Goal: Information Seeking & Learning: Learn about a topic

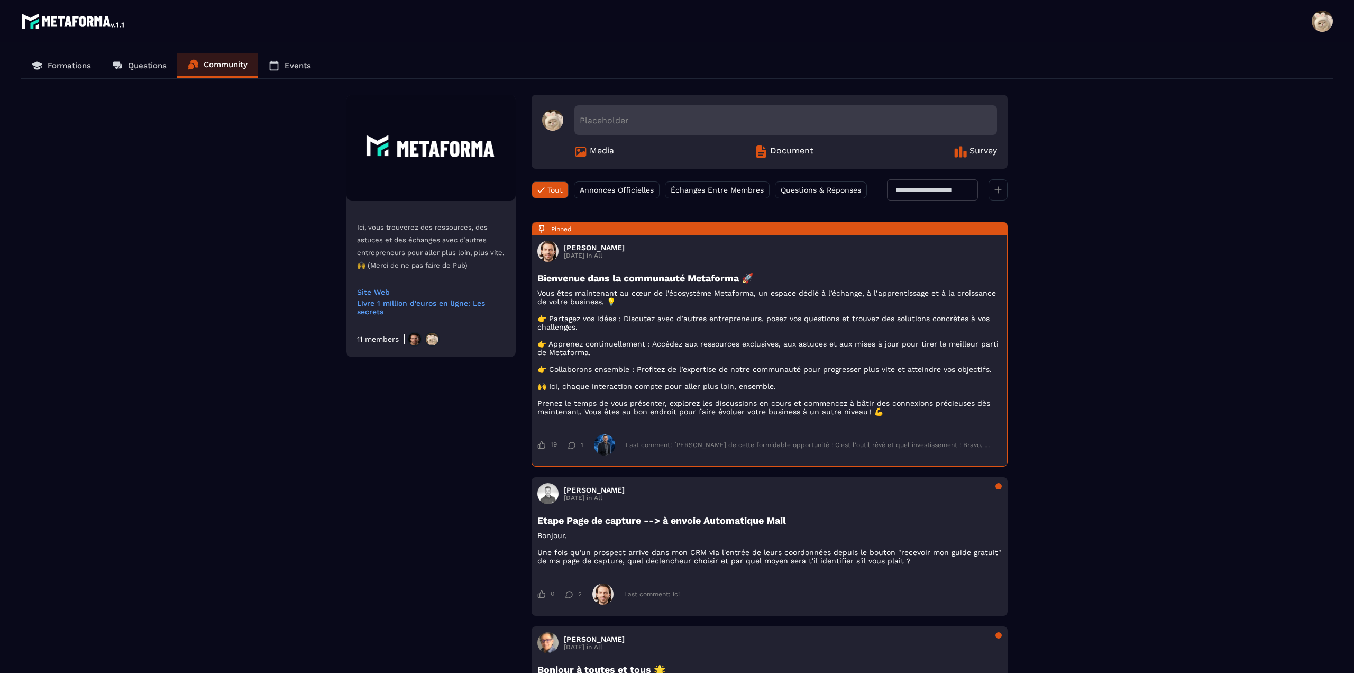
click at [76, 65] on p "Formations" at bounding box center [69, 66] width 43 height 10
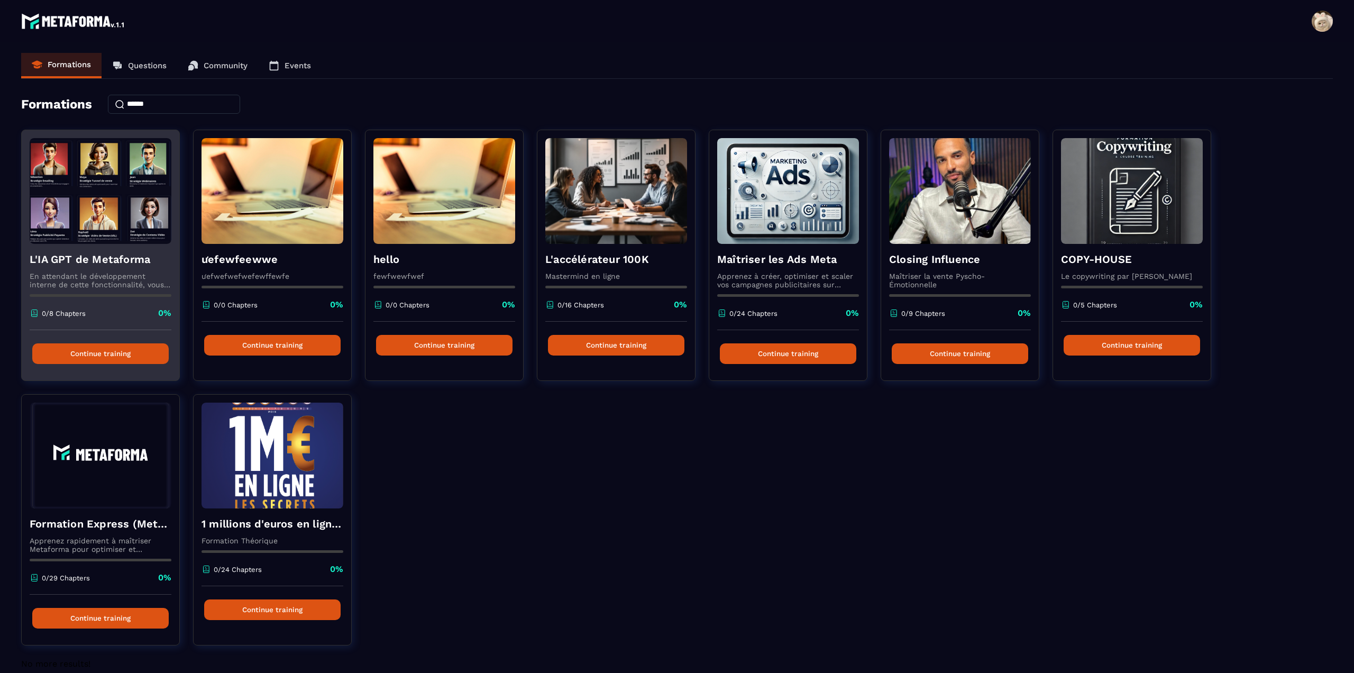
click at [87, 259] on h4 "L'IA GPT de Metaforma" at bounding box center [101, 259] width 142 height 15
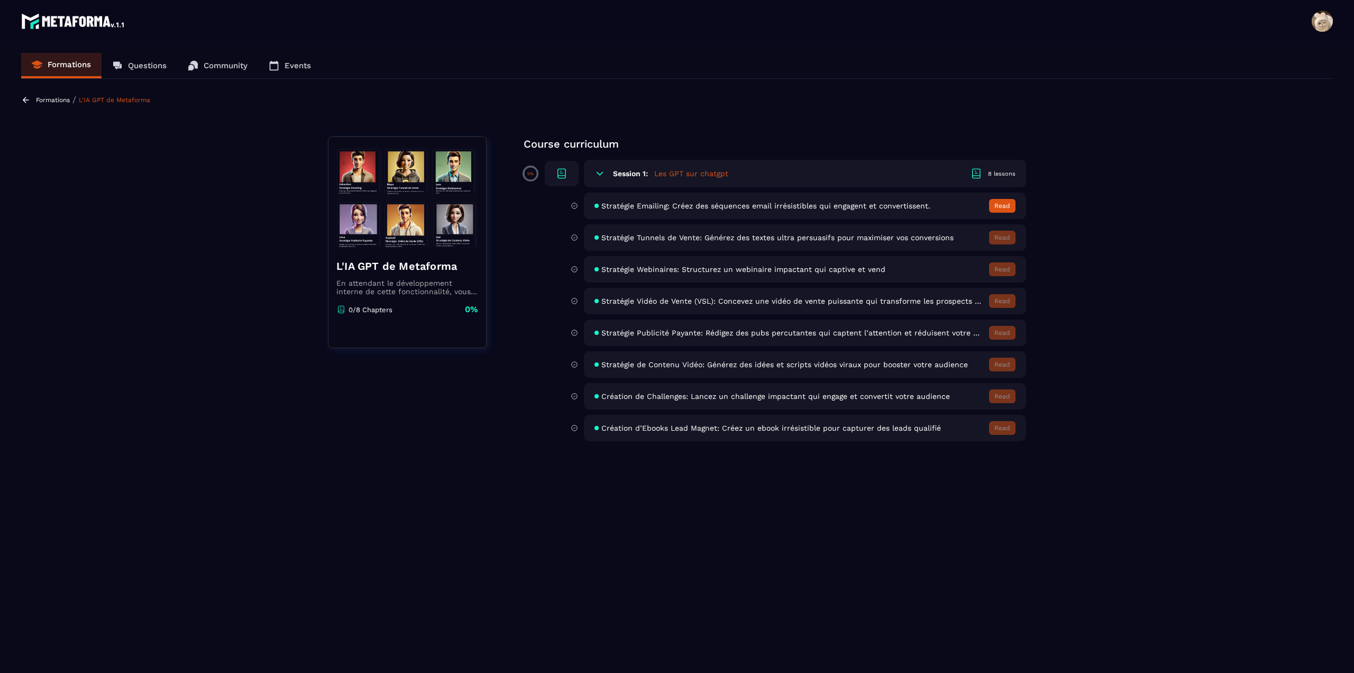
click at [45, 95] on div "Formations / L'IA GPT de Metaforma" at bounding box center [87, 100] width 132 height 10
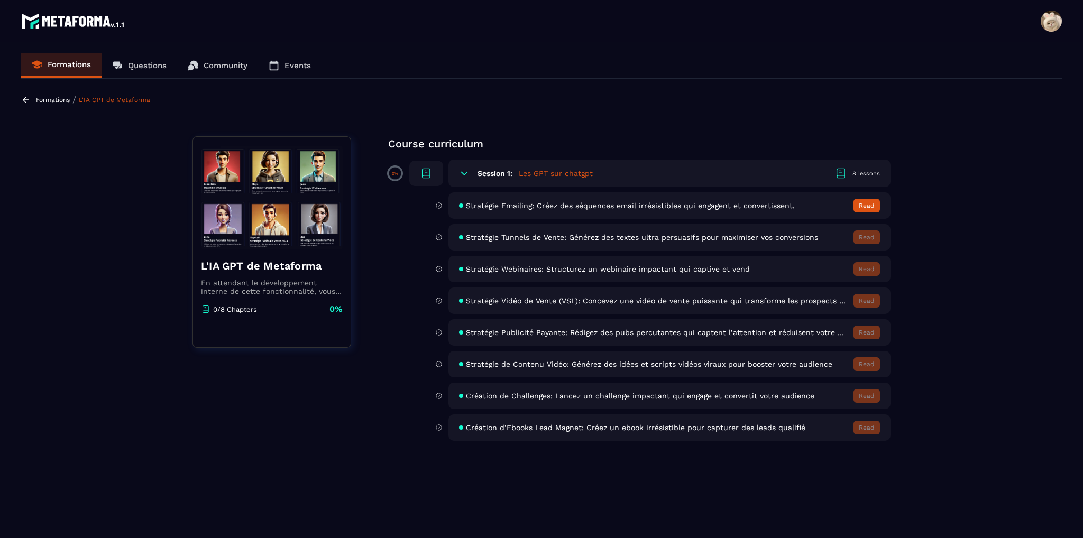
click at [42, 98] on p "Formations" at bounding box center [53, 99] width 34 height 7
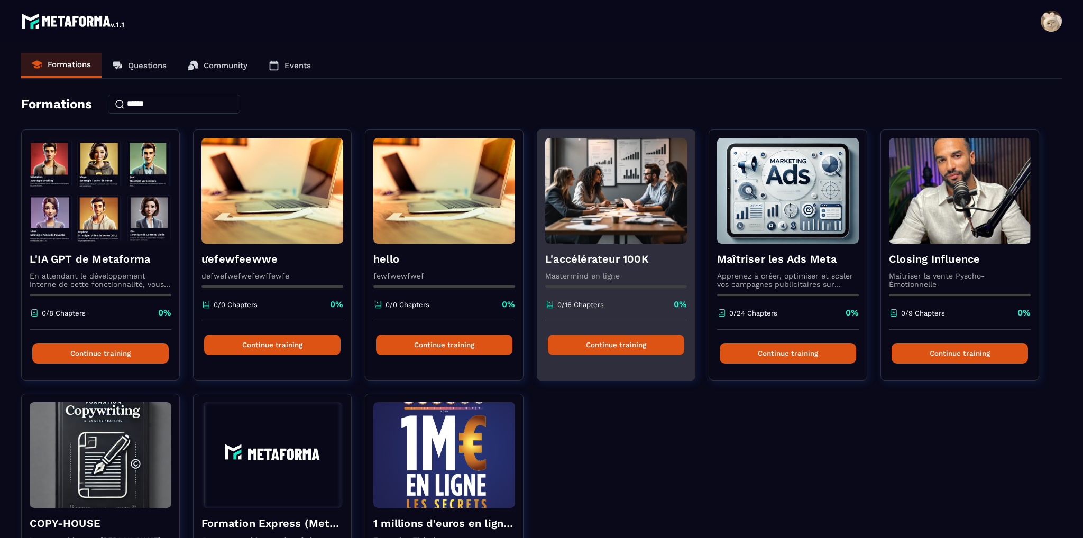
click at [605, 260] on h4 "L'accélérateur 100K" at bounding box center [616, 259] width 142 height 15
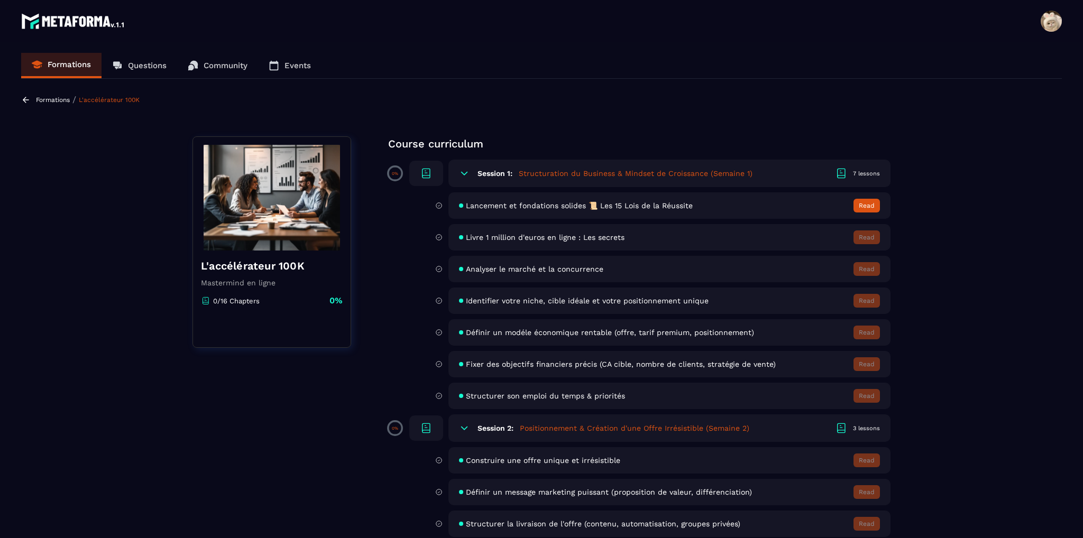
click at [36, 96] on p "Formations" at bounding box center [53, 99] width 34 height 7
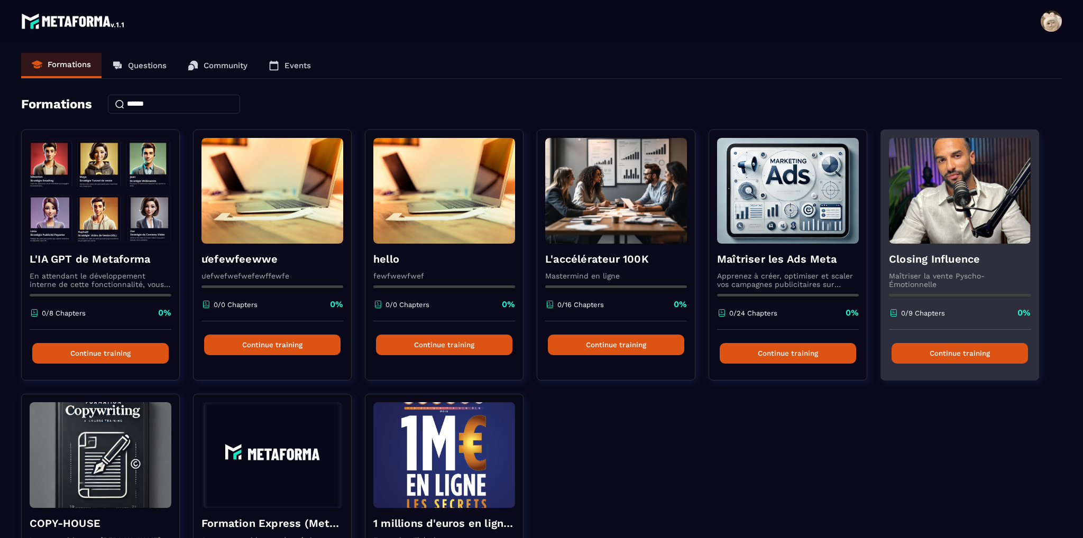
click at [940, 260] on h4 "Closing Influence" at bounding box center [960, 259] width 142 height 15
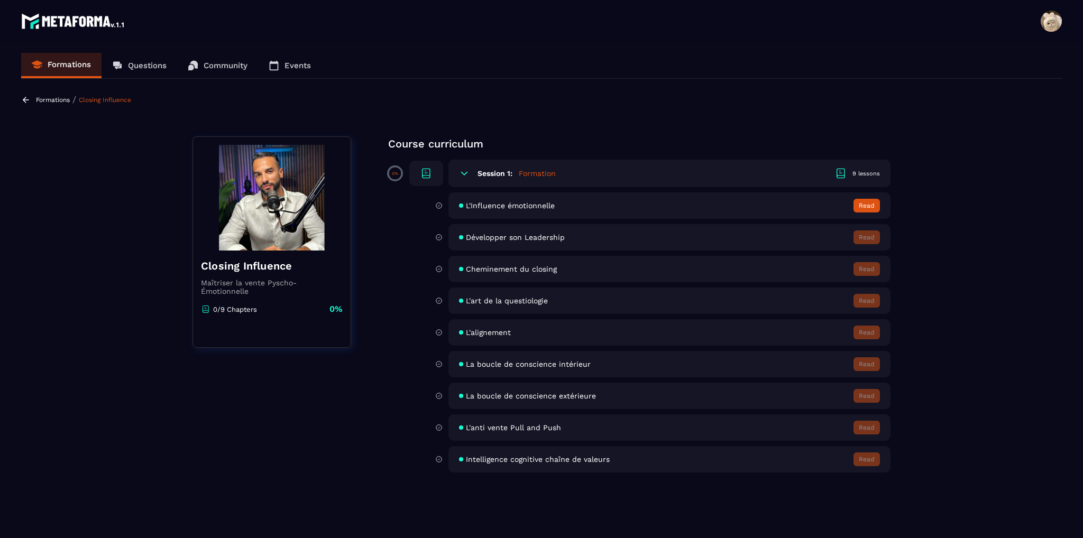
click at [44, 102] on p "Formations" at bounding box center [53, 99] width 34 height 7
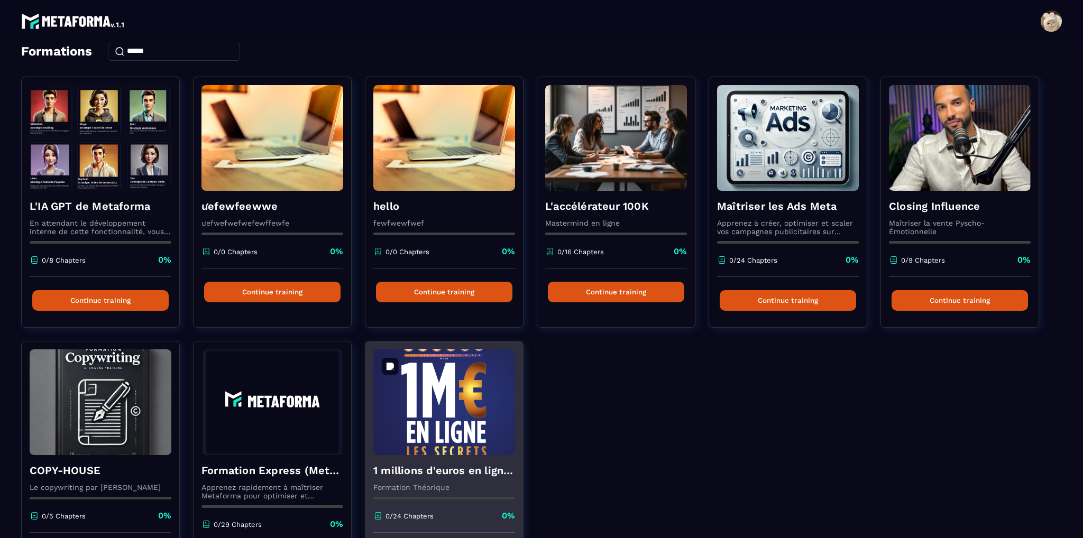
scroll to position [150, 0]
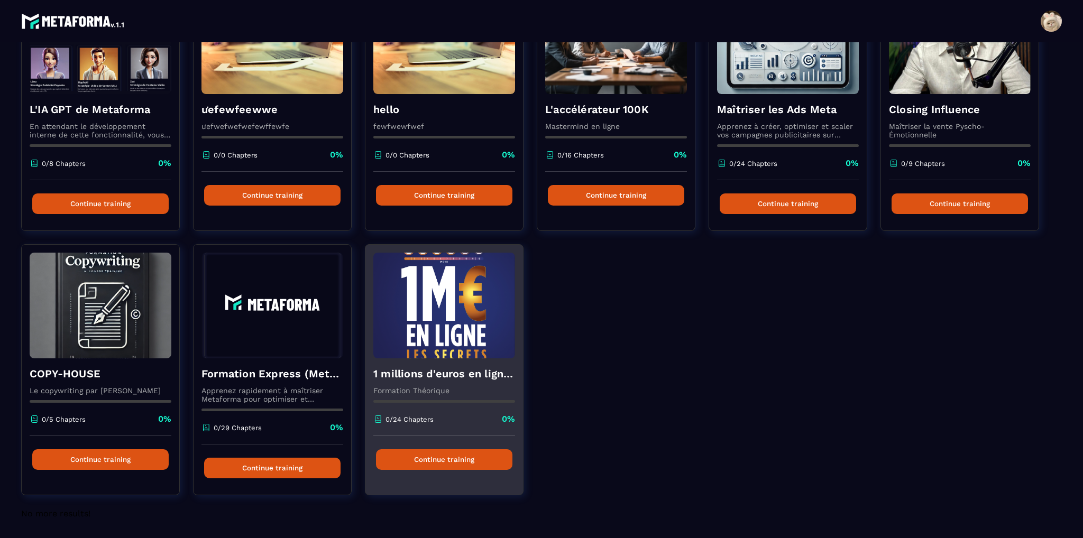
click at [439, 380] on h4 "1 millions d'euros en ligne les secrets" at bounding box center [444, 374] width 142 height 15
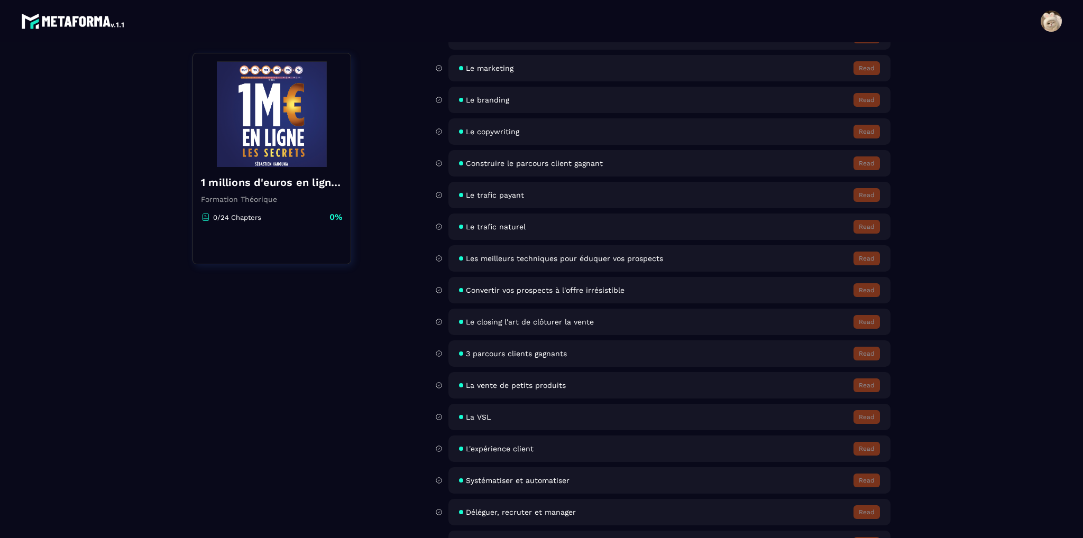
scroll to position [427, 0]
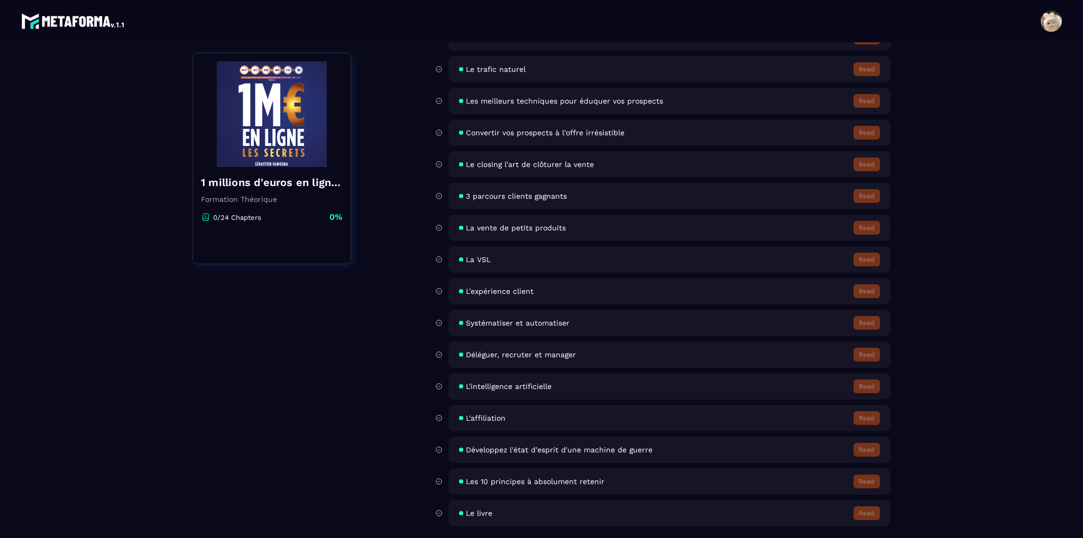
click at [554, 19] on header "[PERSON_NAME] [EMAIL_ADDRESS][DOMAIN_NAME] Formations Questions Community Event…" at bounding box center [541, 21] width 1083 height 42
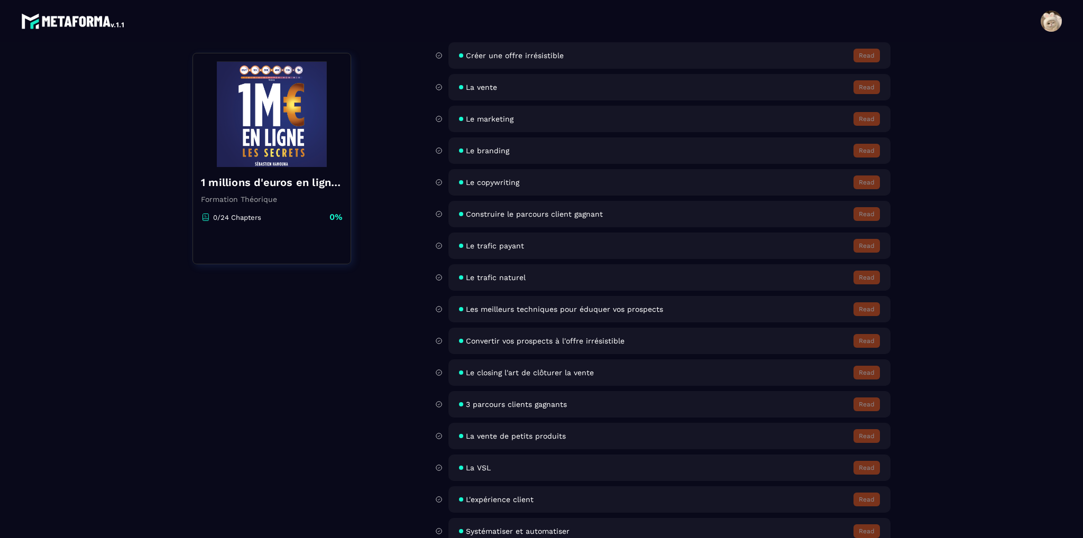
scroll to position [0, 0]
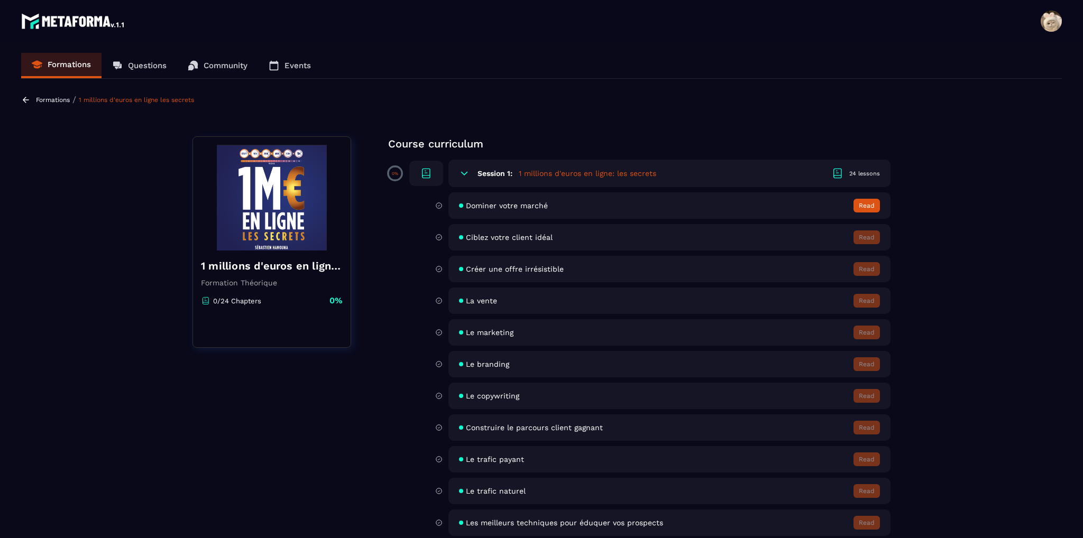
click at [38, 99] on p "Formations" at bounding box center [53, 99] width 34 height 7
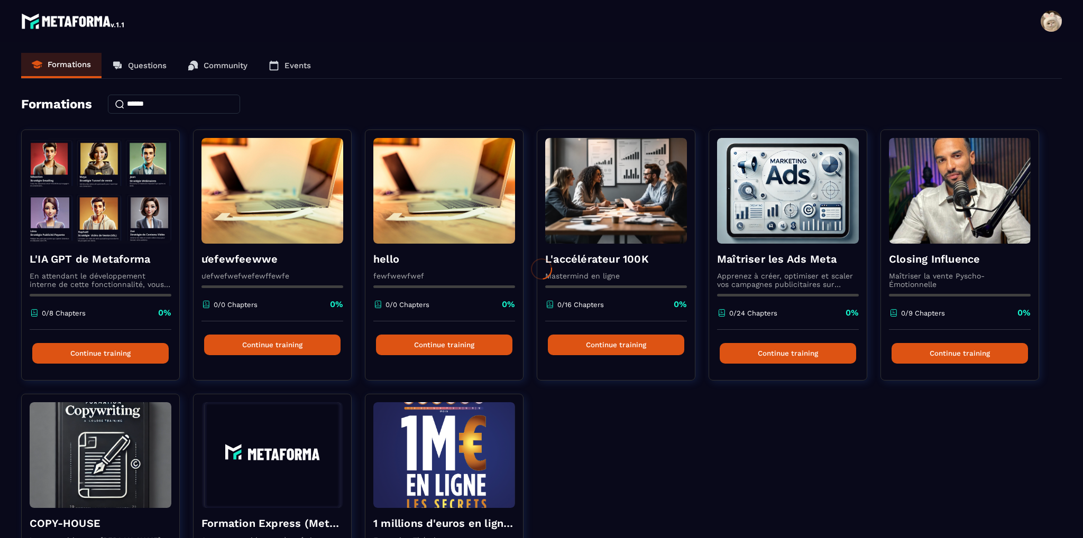
click at [108, 256] on div at bounding box center [541, 269] width 1083 height 538
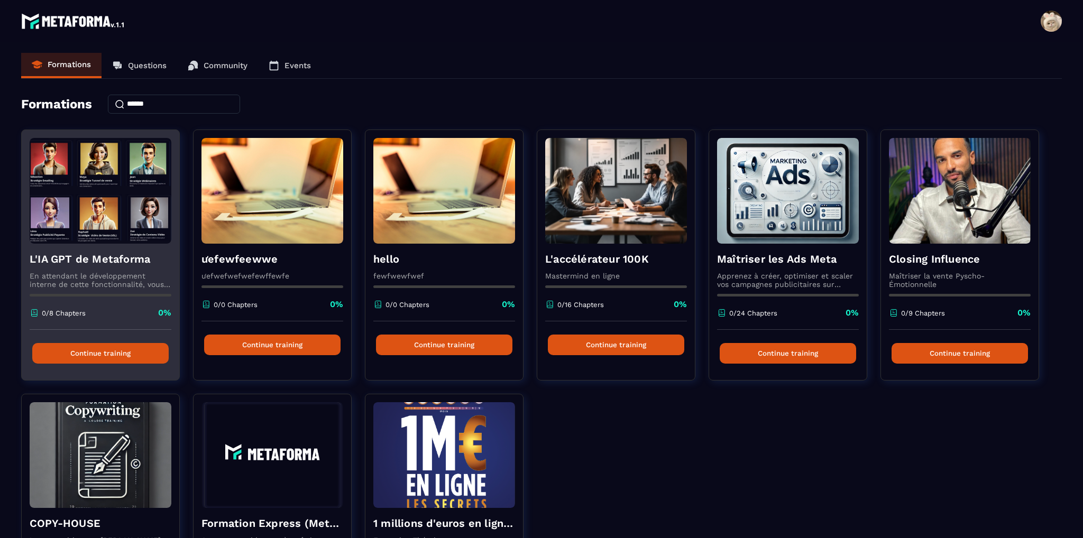
click at [113, 278] on p "En attendant le développement interne de cette fonctionnalité, vous pouvez déjà…" at bounding box center [101, 280] width 142 height 17
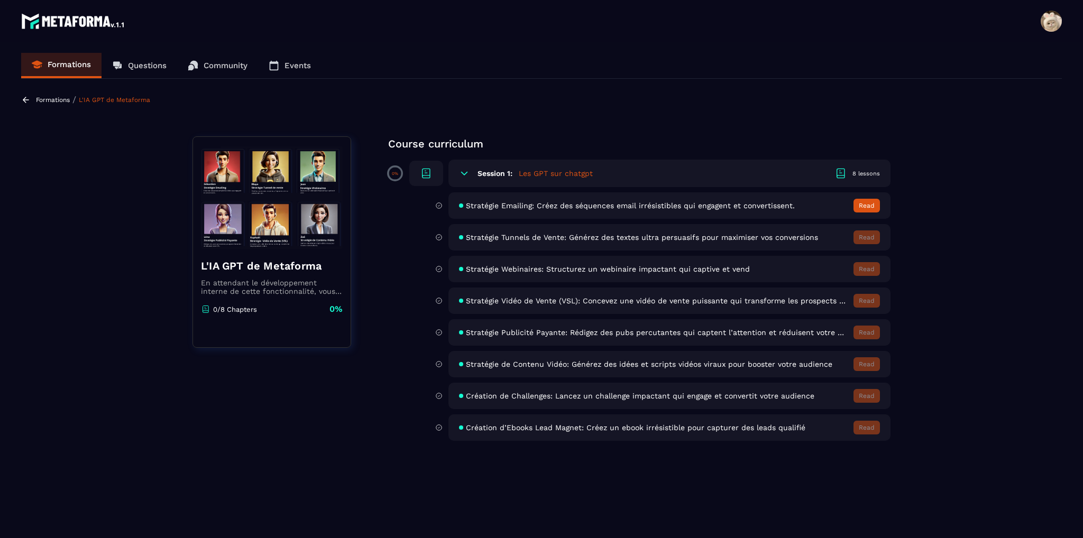
drag, startPoint x: 33, startPoint y: 98, endPoint x: 28, endPoint y: 98, distance: 5.3
click at [33, 98] on div "Formations / L'IA GPT de Metaforma" at bounding box center [87, 100] width 132 height 10
click at [45, 100] on p "Formations" at bounding box center [53, 99] width 34 height 7
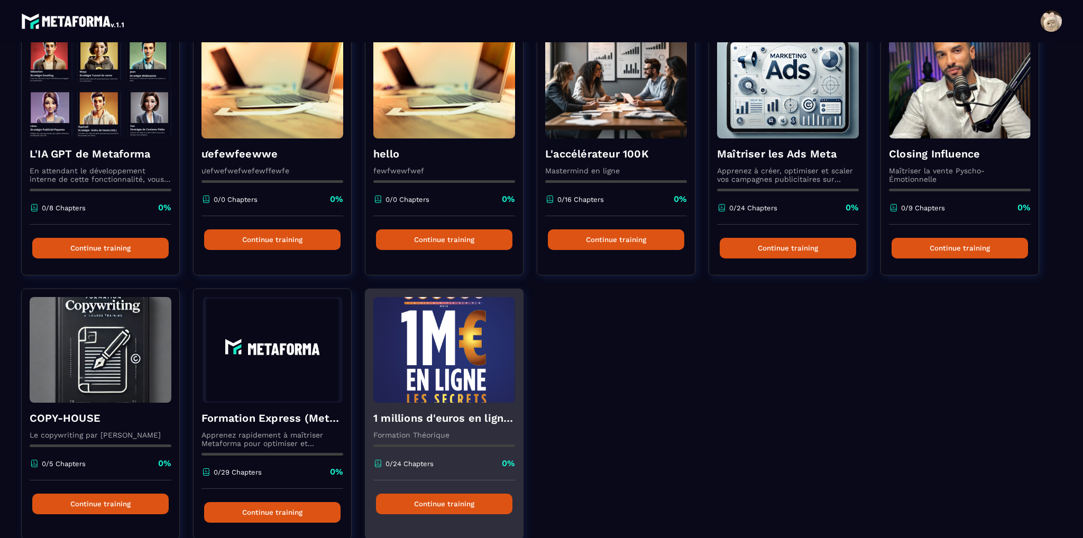
scroll to position [106, 0]
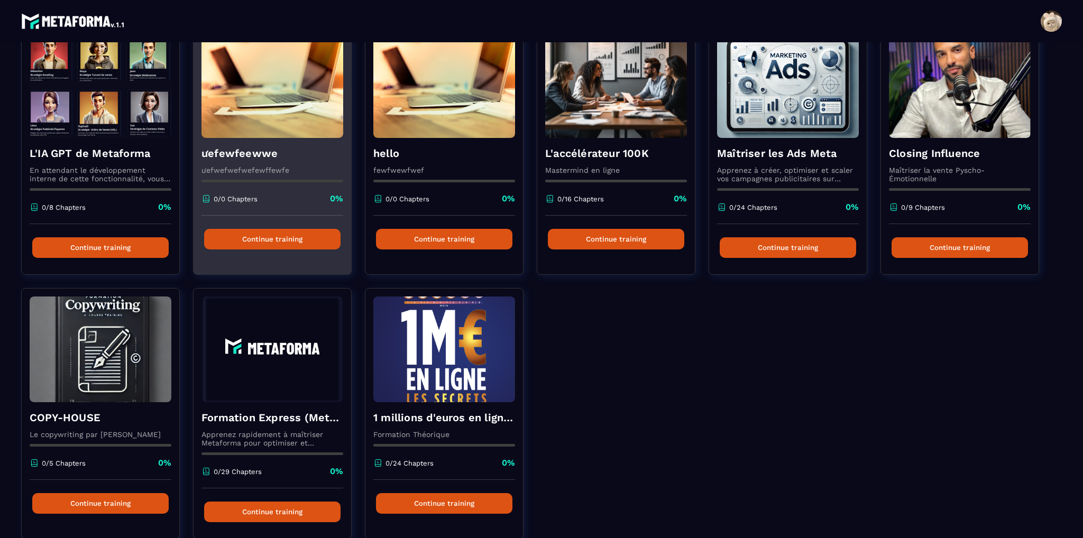
click at [254, 157] on h4 "ưefewfeewwe" at bounding box center [273, 153] width 142 height 15
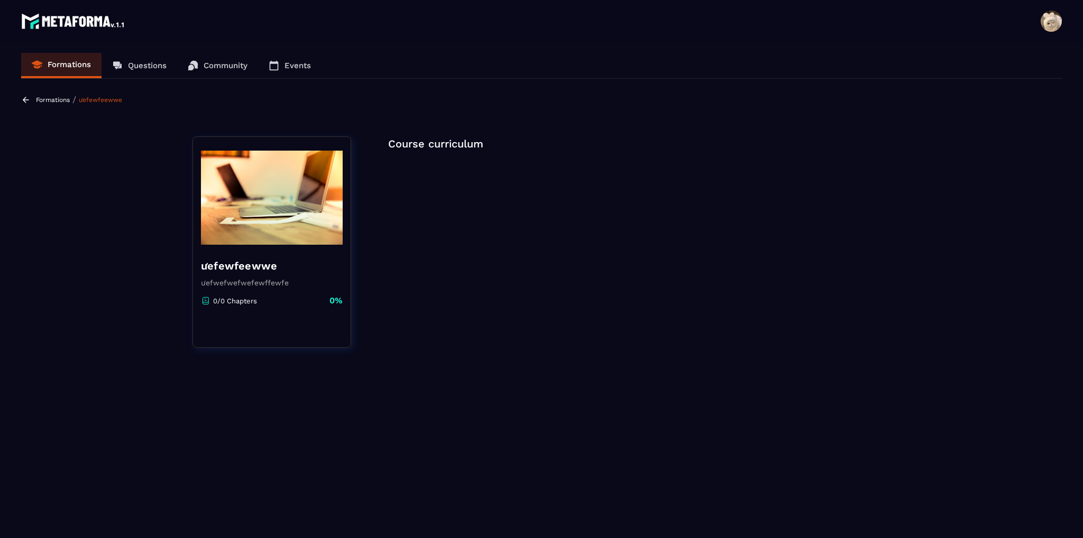
click at [49, 97] on p "Formations" at bounding box center [53, 99] width 34 height 7
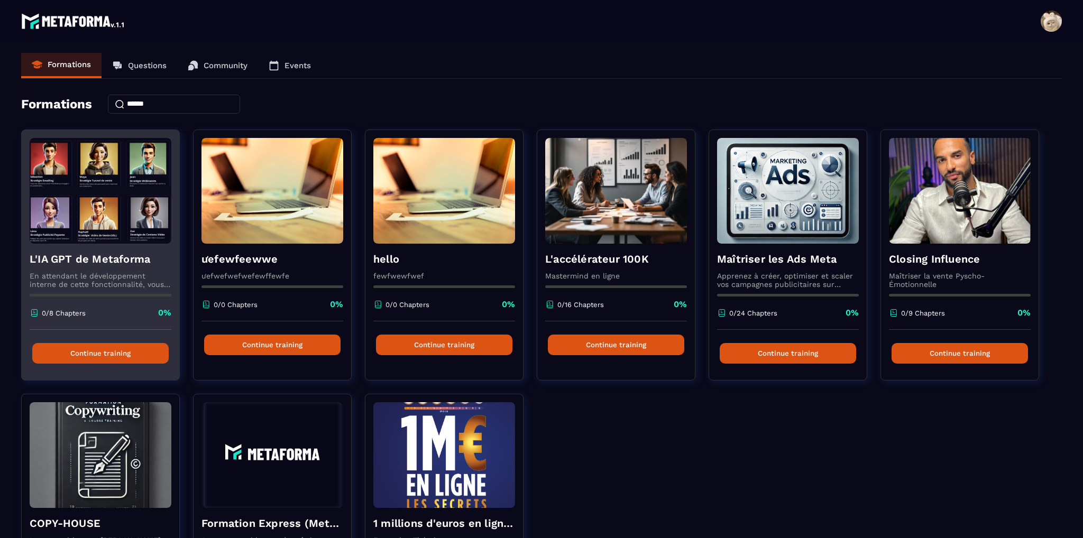
click at [140, 258] on h4 "L'IA GPT de Metaforma" at bounding box center [101, 259] width 142 height 15
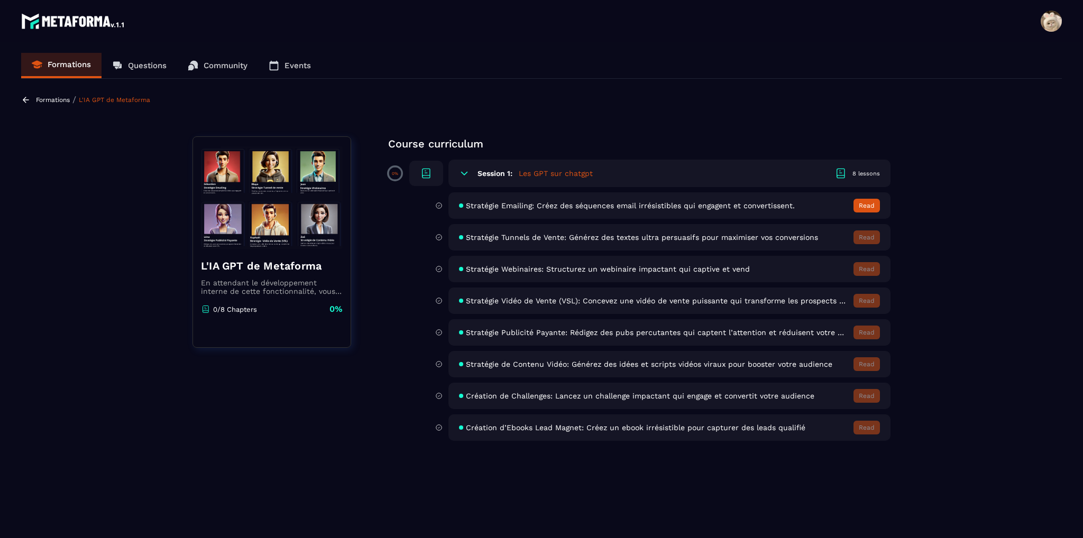
click at [863, 205] on button "Read" at bounding box center [867, 206] width 26 height 14
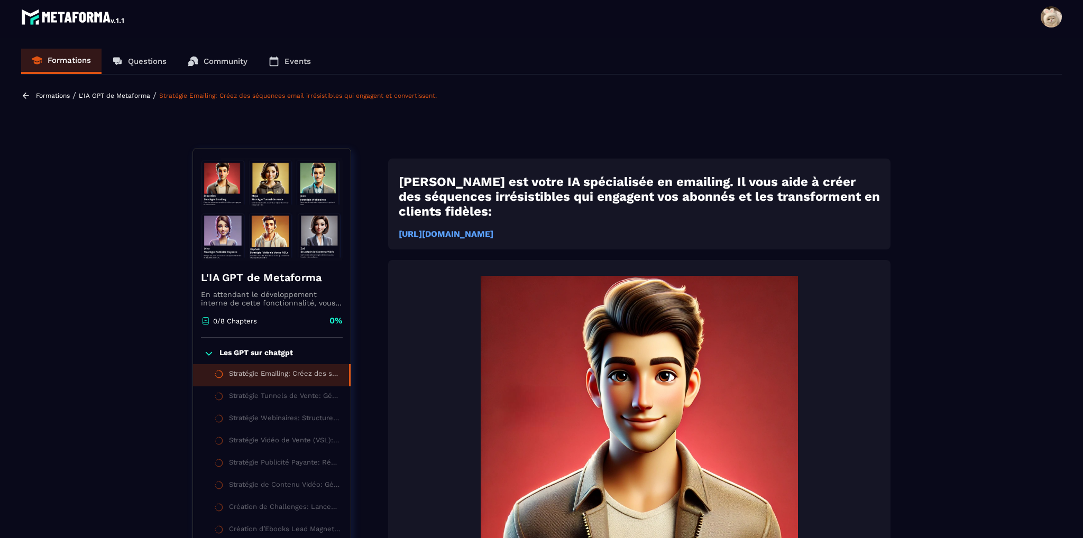
click at [57, 97] on p "Formations" at bounding box center [53, 95] width 34 height 7
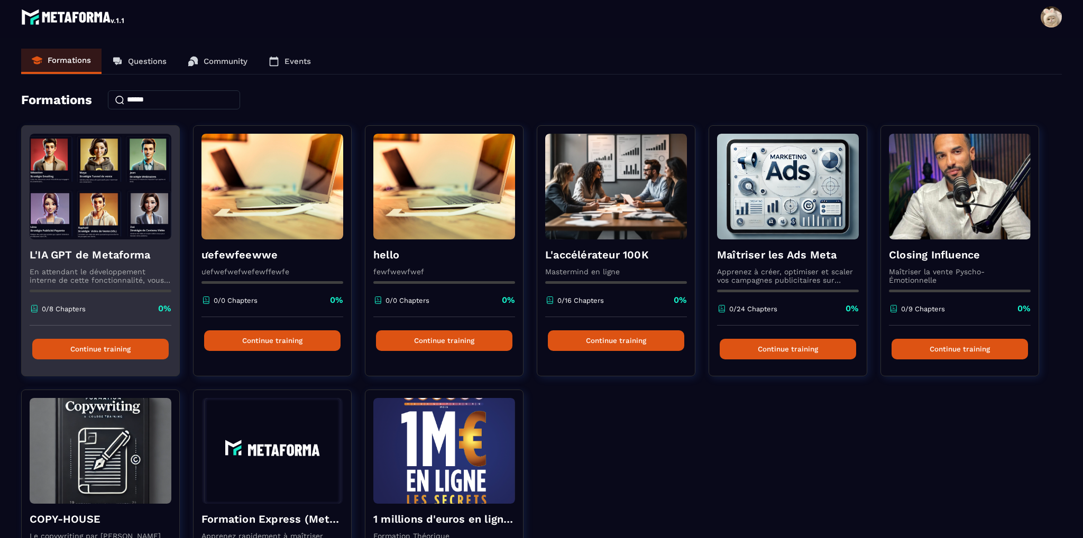
click at [53, 242] on div "L'IA GPT de Metaforma En attendant le développement interne de cette fonctionna…" at bounding box center [101, 283] width 158 height 86
